Goal: Transaction & Acquisition: Subscribe to service/newsletter

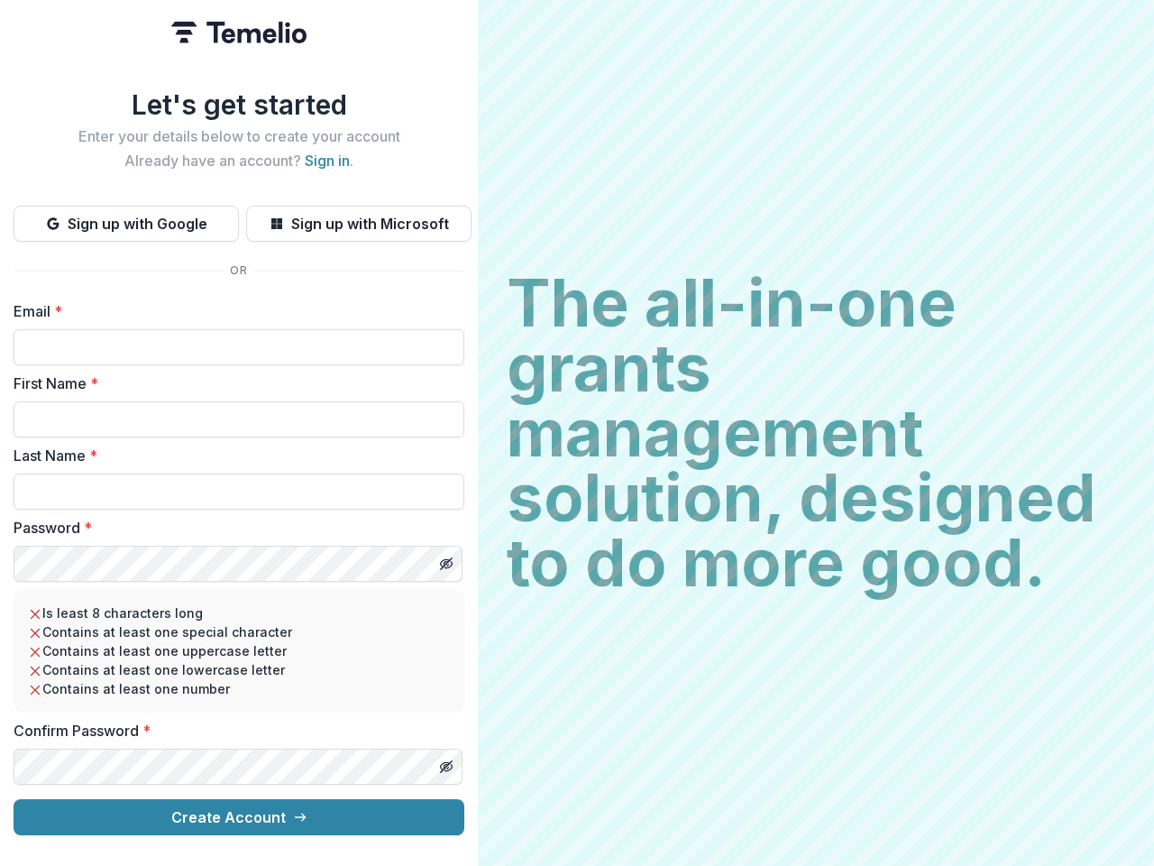
click at [577, 433] on h2 "The all-in-one grants management solution, designed to do more good." at bounding box center [816, 433] width 619 height 325
click at [126, 216] on button "Sign up with Google" at bounding box center [126, 224] width 225 height 36
click at [358, 216] on button "Sign up with Microsoft" at bounding box center [358, 224] width 225 height 36
click at [446, 558] on line "Toggle password visibility" at bounding box center [446, 563] width 11 height 11
click at [446, 761] on line "Toggle password visibility" at bounding box center [446, 766] width 11 height 11
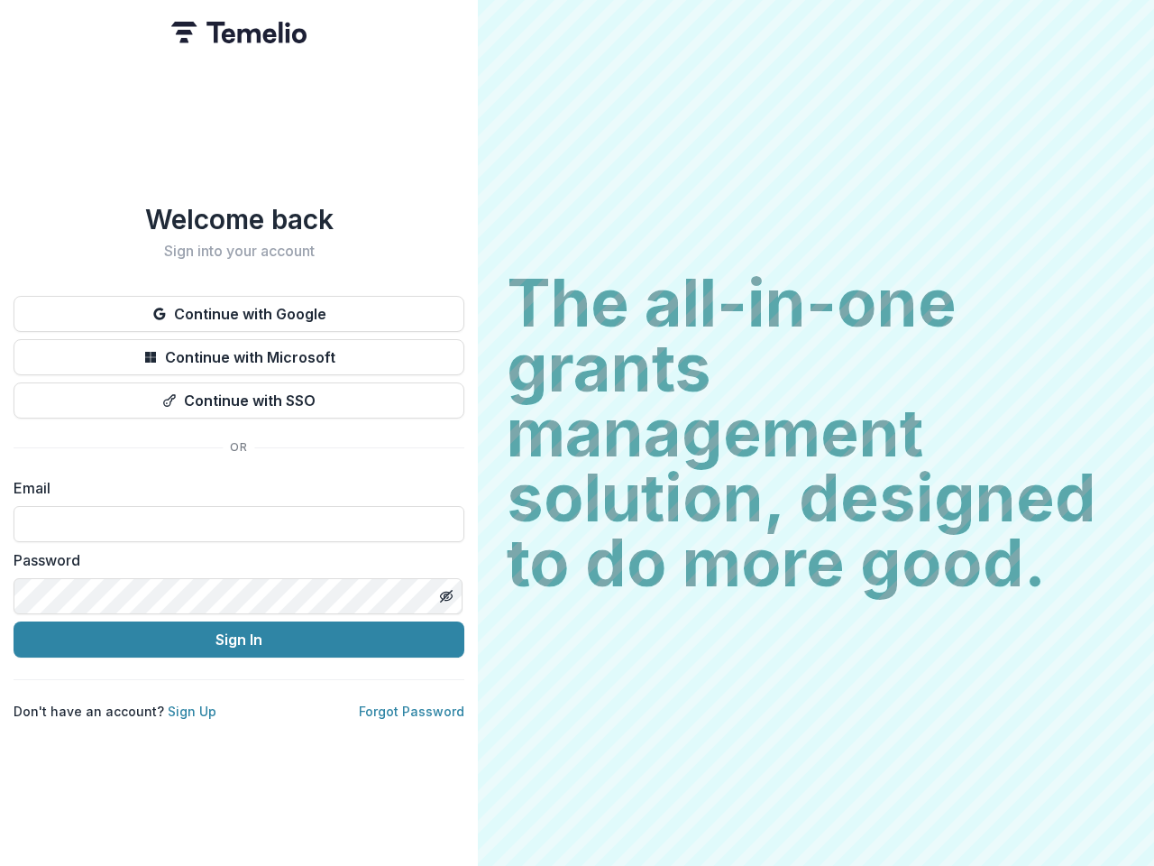
click at [577, 433] on h2 "The all-in-one grants management solution, designed to do more good." at bounding box center [816, 433] width 619 height 325
click at [239, 307] on button "Continue with Google" at bounding box center [239, 314] width 451 height 36
click at [239, 350] on button "Continue with Microsoft" at bounding box center [239, 357] width 451 height 36
click at [239, 393] on button "Continue with SSO" at bounding box center [239, 400] width 451 height 36
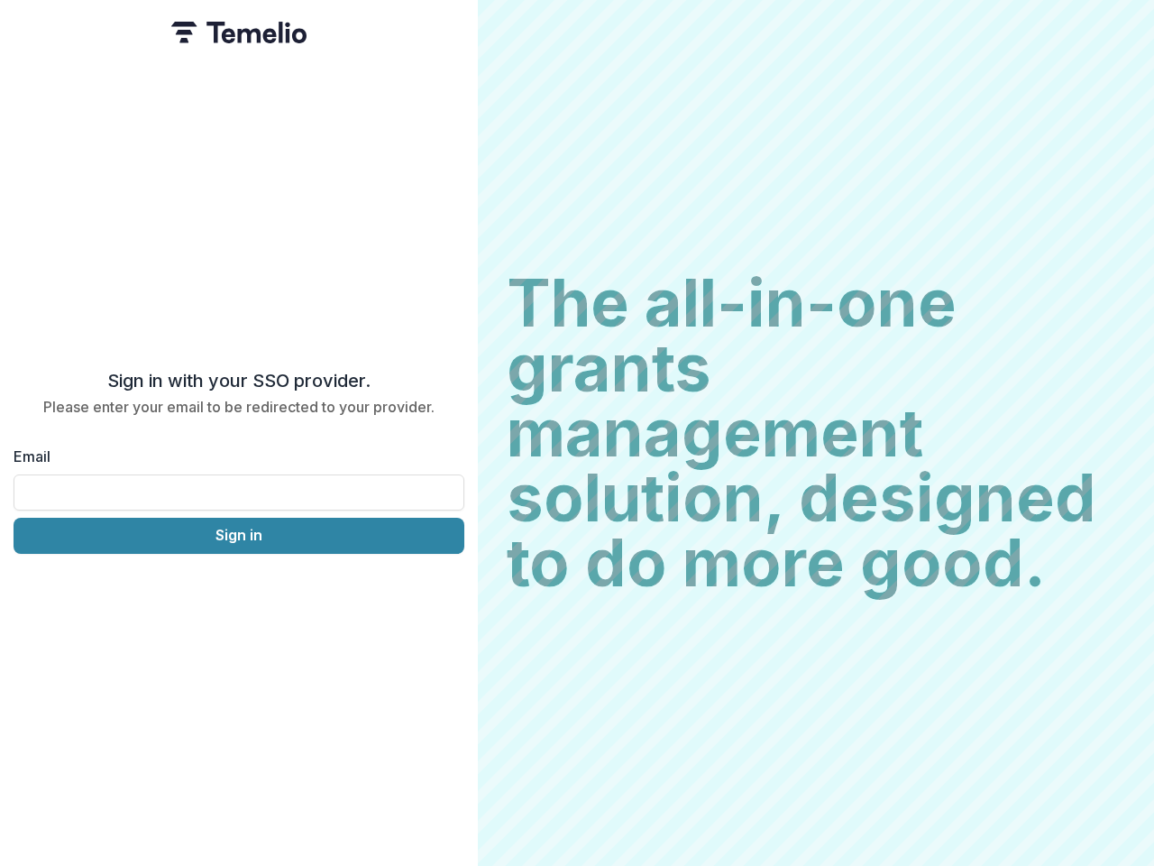
click at [446, 589] on div "Sign in with your SSO provider. Please enter your email to be redirected to you…" at bounding box center [239, 433] width 478 height 866
